Goal: Task Accomplishment & Management: Complete application form

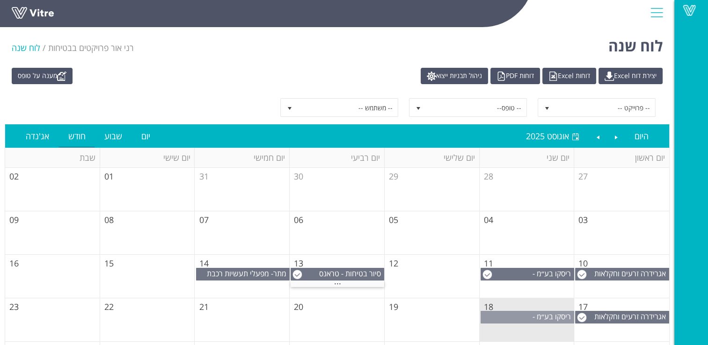
click at [525, 315] on span "ריסקו בע״מ - קריית גת" at bounding box center [536, 322] width 74 height 21
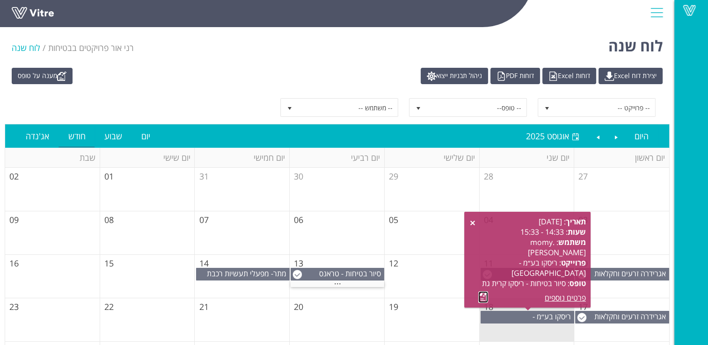
click at [482, 295] on link at bounding box center [483, 297] width 10 height 12
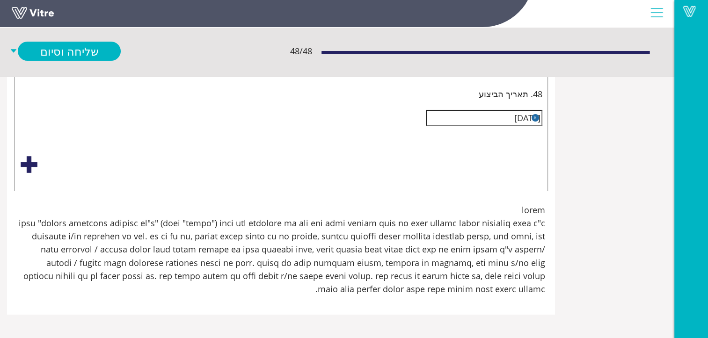
scroll to position [10421, 0]
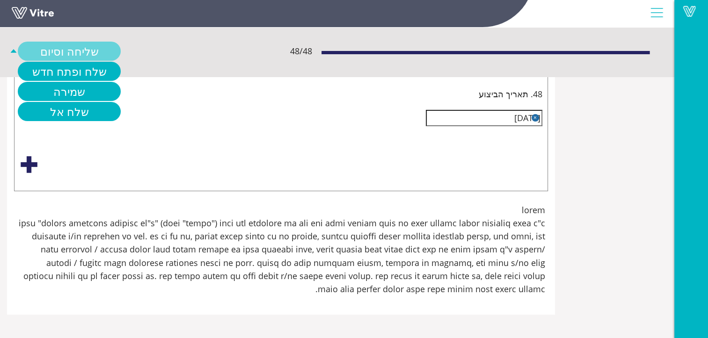
click at [72, 52] on link "שליחה וסיום" at bounding box center [69, 51] width 103 height 19
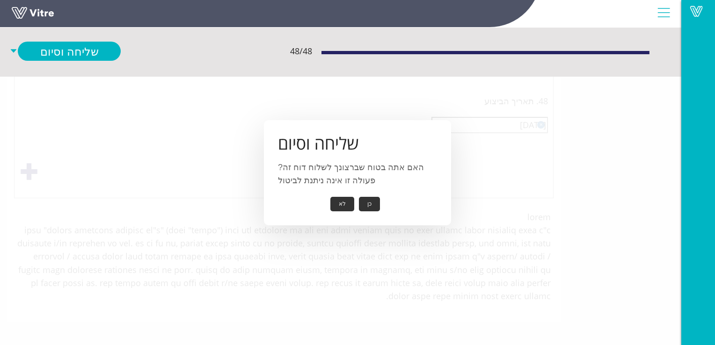
click at [369, 202] on button "כן" at bounding box center [369, 204] width 21 height 15
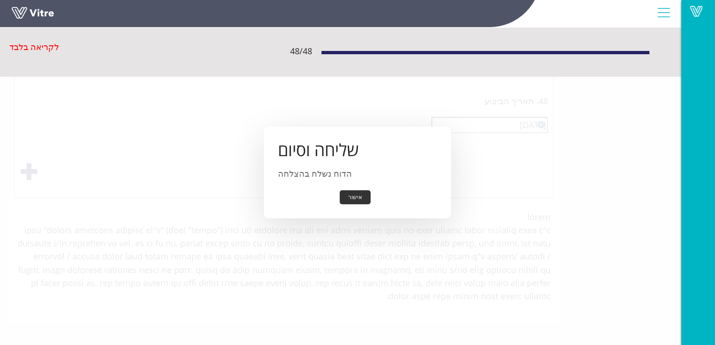
click at [356, 198] on button "אישור" at bounding box center [355, 197] width 31 height 15
